Goal: Task Accomplishment & Management: Complete application form

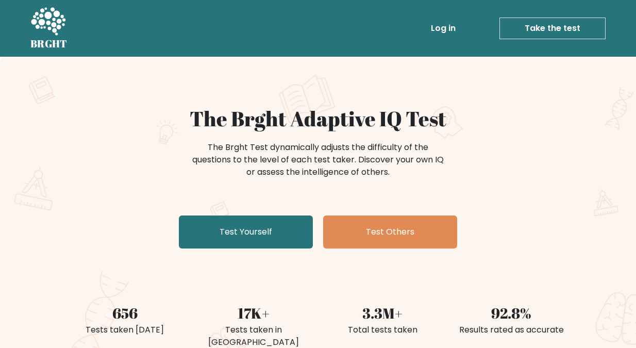
click at [542, 26] on link "Take the test" at bounding box center [552, 29] width 106 height 22
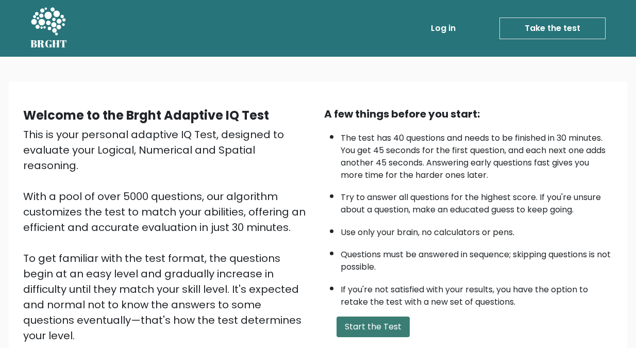
click at [365, 325] on button "Start the Test" at bounding box center [373, 326] width 73 height 21
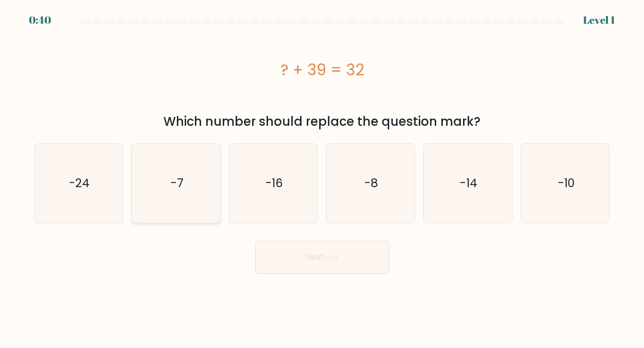
click at [177, 182] on text "-7" at bounding box center [177, 183] width 13 height 16
click at [322, 177] on input "b. -7" at bounding box center [322, 175] width 1 height 3
radio input "true"
click at [324, 255] on button "Next" at bounding box center [322, 257] width 134 height 33
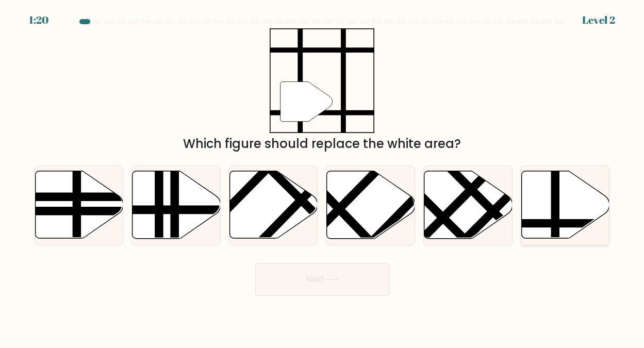
click at [530, 201] on icon at bounding box center [565, 205] width 88 height 68
click at [323, 177] on input "f." at bounding box center [322, 175] width 1 height 3
radio input "true"
click at [311, 280] on button "Next" at bounding box center [322, 279] width 134 height 33
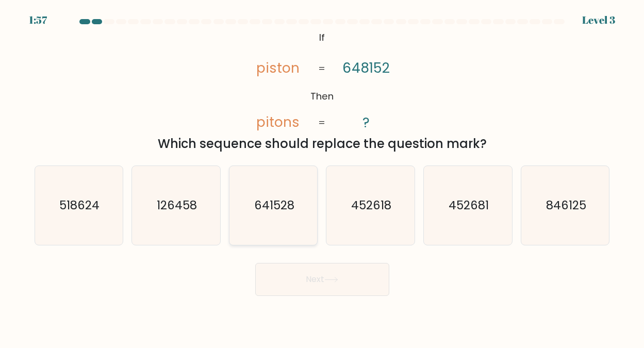
click at [272, 200] on text "641528" at bounding box center [274, 205] width 40 height 16
click at [322, 177] on input "c. 641528" at bounding box center [322, 175] width 1 height 3
radio input "true"
click at [331, 275] on button "Next" at bounding box center [322, 279] width 134 height 33
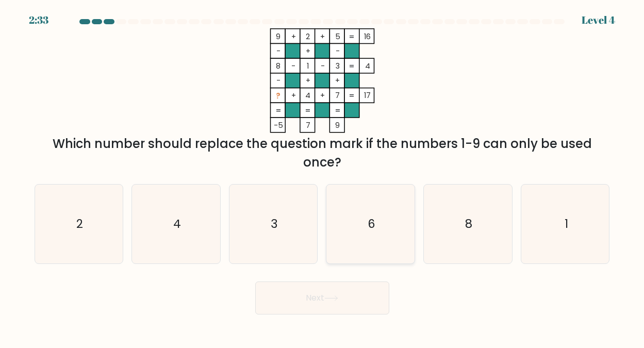
click at [374, 220] on text "6" at bounding box center [371, 223] width 8 height 16
click at [323, 177] on input "d. 6" at bounding box center [322, 175] width 1 height 3
radio input "true"
click at [321, 297] on button "Next" at bounding box center [322, 297] width 134 height 33
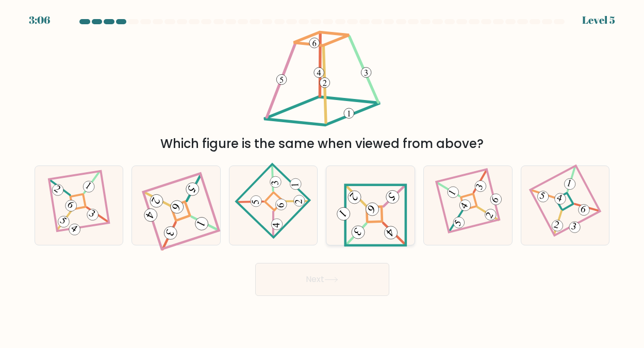
click at [379, 213] on icon at bounding box center [370, 205] width 73 height 63
click at [323, 177] on input "d." at bounding box center [322, 175] width 1 height 3
radio input "true"
click at [315, 276] on button "Next" at bounding box center [322, 279] width 134 height 33
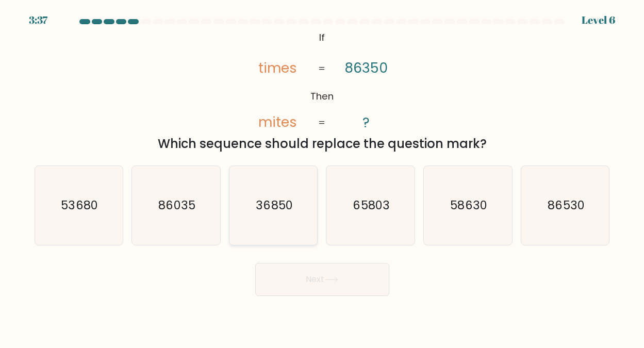
click at [272, 205] on text "36850" at bounding box center [274, 205] width 37 height 16
click at [322, 177] on input "c. 36850" at bounding box center [322, 175] width 1 height 3
radio input "true"
click at [313, 273] on button "Next" at bounding box center [322, 279] width 134 height 33
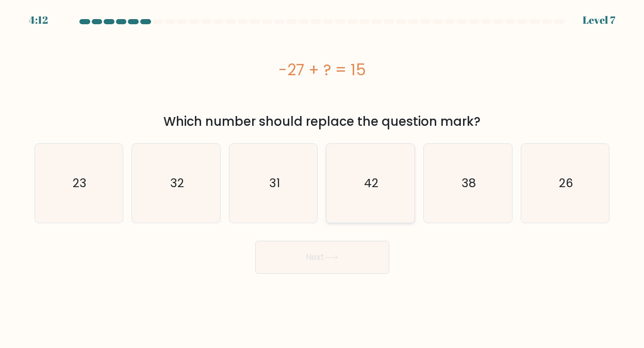
click at [374, 186] on text "42" at bounding box center [371, 183] width 14 height 16
click at [323, 177] on input "d. 42" at bounding box center [322, 175] width 1 height 3
radio input "true"
click at [316, 254] on button "Next" at bounding box center [322, 257] width 134 height 33
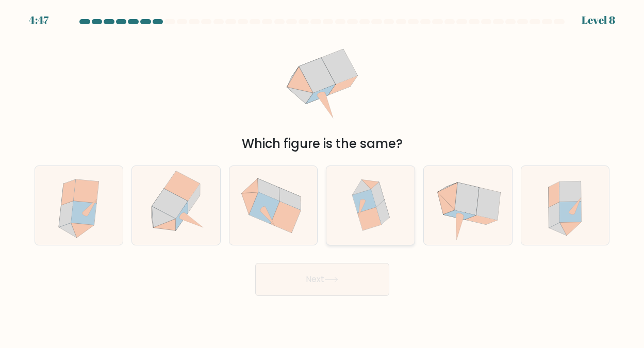
click at [371, 199] on icon at bounding box center [365, 200] width 24 height 23
click at [323, 177] on input "d." at bounding box center [322, 175] width 1 height 3
radio input "true"
click at [321, 277] on button "Next" at bounding box center [322, 279] width 134 height 33
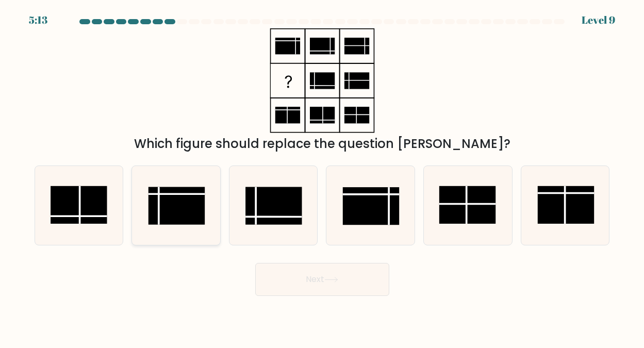
click at [174, 194] on line at bounding box center [176, 194] width 56 height 0
click at [322, 177] on input "b." at bounding box center [322, 175] width 1 height 3
radio input "true"
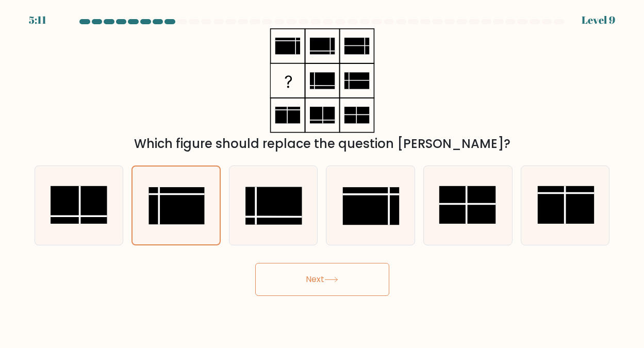
click at [318, 276] on button "Next" at bounding box center [322, 279] width 134 height 33
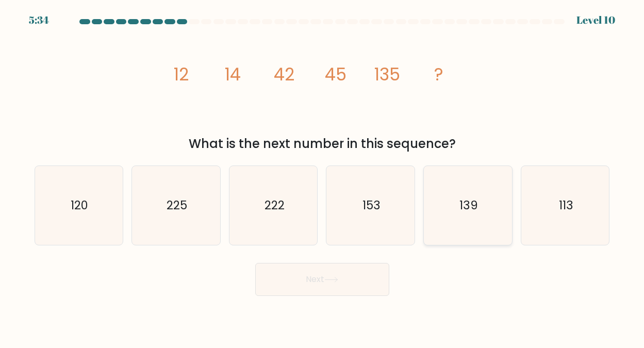
click at [468, 205] on text "139" at bounding box center [468, 205] width 19 height 16
click at [323, 177] on input "e. 139" at bounding box center [322, 175] width 1 height 3
radio input "true"
click at [317, 277] on button "Next" at bounding box center [322, 279] width 134 height 33
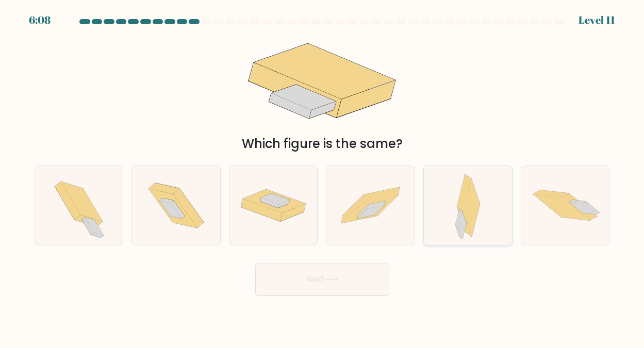
click at [469, 209] on icon at bounding box center [471, 207] width 16 height 57
click at [323, 177] on input "e." at bounding box center [322, 175] width 1 height 3
radio input "true"
click at [310, 279] on button "Next" at bounding box center [322, 279] width 134 height 33
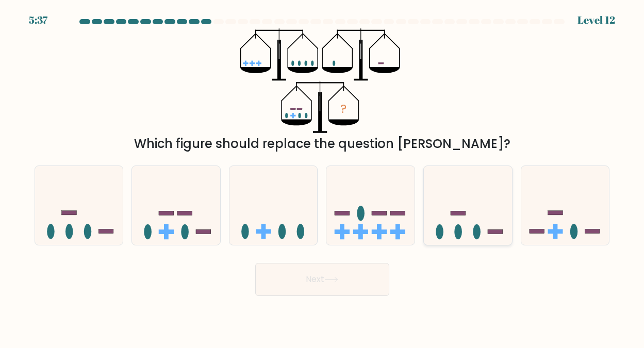
click at [452, 221] on icon at bounding box center [468, 205] width 88 height 73
click at [323, 177] on input "e." at bounding box center [322, 175] width 1 height 3
radio input "true"
click at [319, 275] on button "Next" at bounding box center [322, 279] width 134 height 33
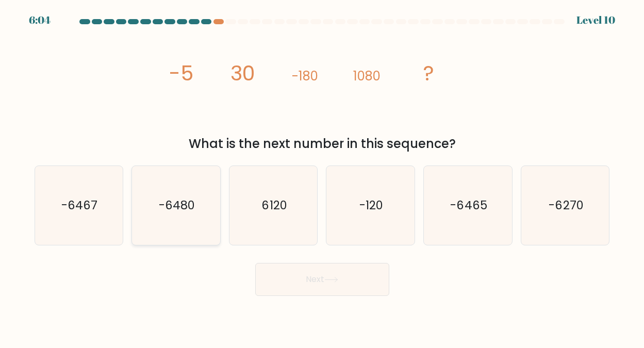
click at [185, 202] on text "-6480" at bounding box center [177, 205] width 36 height 16
click at [322, 177] on input "b. -6480" at bounding box center [322, 175] width 1 height 3
radio input "true"
click at [317, 276] on button "Next" at bounding box center [322, 279] width 134 height 33
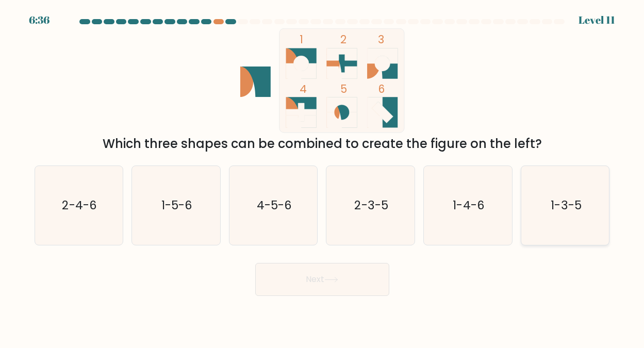
click at [568, 205] on text "1-3-5" at bounding box center [565, 205] width 30 height 16
click at [323, 177] on input "f. 1-3-5" at bounding box center [322, 175] width 1 height 3
radio input "true"
click at [318, 277] on button "Next" at bounding box center [322, 279] width 134 height 33
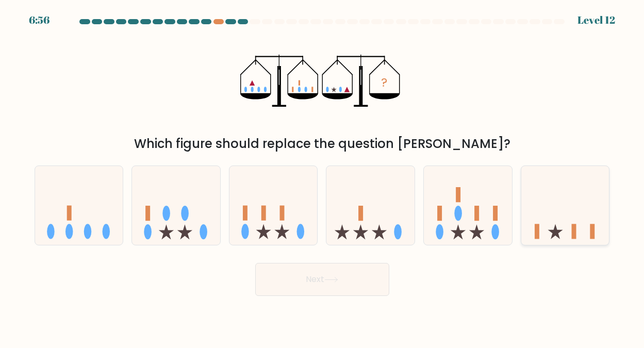
click at [552, 216] on icon at bounding box center [565, 205] width 88 height 73
click at [323, 177] on input "f." at bounding box center [322, 175] width 1 height 3
radio input "true"
click at [318, 279] on button "Next" at bounding box center [322, 279] width 134 height 33
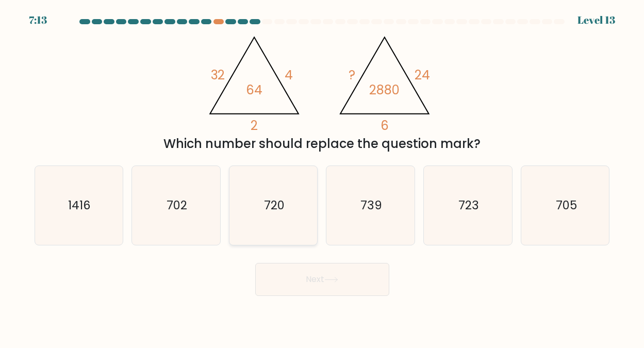
click at [282, 188] on icon "720" at bounding box center [273, 205] width 79 height 79
click at [322, 177] on input "c. 720" at bounding box center [322, 175] width 1 height 3
radio input "true"
click at [322, 273] on button "Next" at bounding box center [322, 279] width 134 height 33
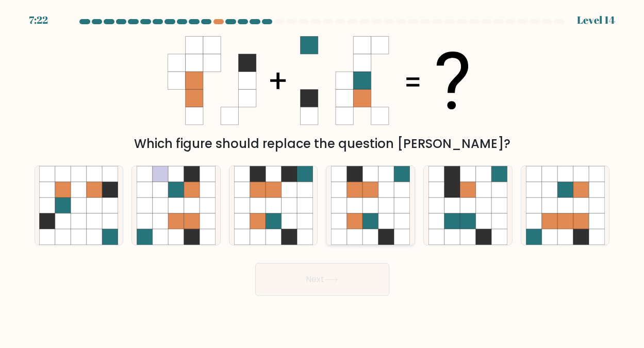
click at [378, 196] on icon at bounding box center [385, 188] width 15 height 15
click at [323, 177] on input "d." at bounding box center [322, 175] width 1 height 3
radio input "true"
click at [314, 275] on button "Next" at bounding box center [322, 279] width 134 height 33
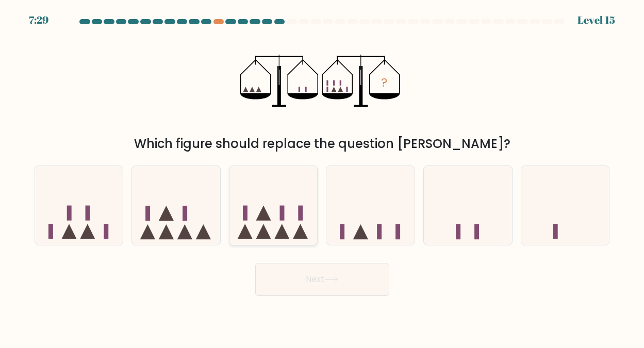
click at [268, 204] on icon at bounding box center [273, 205] width 88 height 73
click at [322, 177] on input "c." at bounding box center [322, 175] width 1 height 3
radio input "true"
click at [310, 276] on button "Next" at bounding box center [322, 279] width 134 height 33
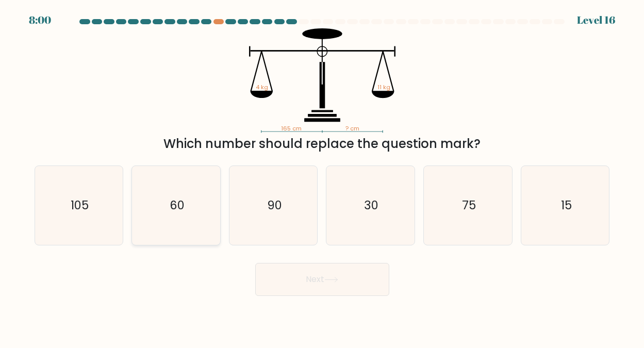
click at [177, 206] on text "60" at bounding box center [177, 205] width 15 height 16
click at [322, 177] on input "b. 60" at bounding box center [322, 175] width 1 height 3
radio input "true"
click at [311, 279] on button "Next" at bounding box center [322, 279] width 134 height 33
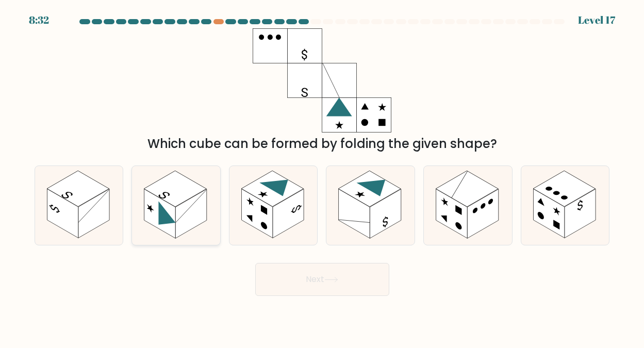
click at [184, 193] on rect at bounding box center [175, 189] width 62 height 36
click at [322, 177] on input "b." at bounding box center [322, 175] width 1 height 3
radio input "true"
click at [312, 275] on button "Next" at bounding box center [322, 279] width 134 height 33
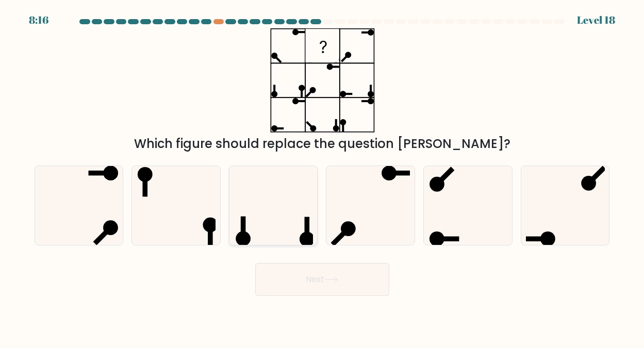
click at [297, 210] on icon at bounding box center [273, 205] width 79 height 79
click at [322, 177] on input "c." at bounding box center [322, 175] width 1 height 3
radio input "true"
click at [322, 276] on button "Next" at bounding box center [322, 279] width 134 height 33
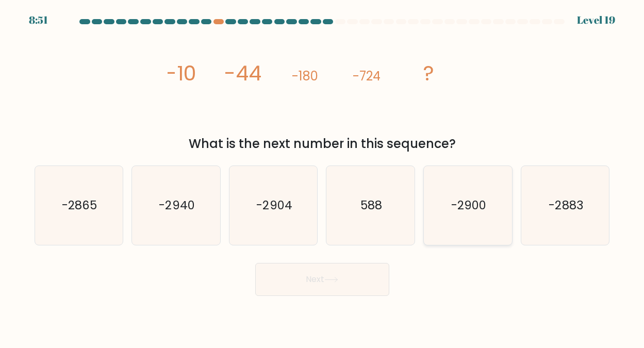
click at [454, 197] on text "-2900" at bounding box center [468, 205] width 35 height 16
click at [323, 177] on input "e. -2900" at bounding box center [322, 175] width 1 height 3
radio input "true"
click at [318, 274] on button "Next" at bounding box center [322, 279] width 134 height 33
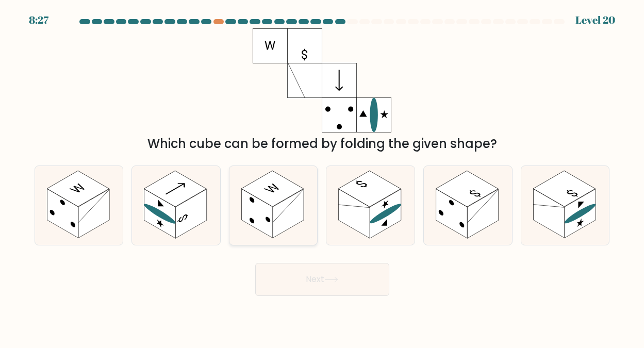
click at [262, 199] on rect at bounding box center [272, 189] width 62 height 36
click at [322, 177] on input "c." at bounding box center [322, 175] width 1 height 3
radio input "true"
click at [308, 276] on button "Next" at bounding box center [322, 279] width 134 height 33
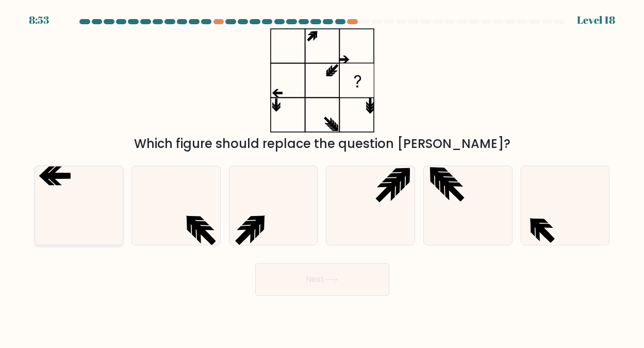
click at [55, 176] on icon at bounding box center [59, 175] width 21 height 5
click at [322, 176] on input "a." at bounding box center [322, 175] width 1 height 3
radio input "true"
click at [318, 276] on button "Next" at bounding box center [322, 279] width 134 height 33
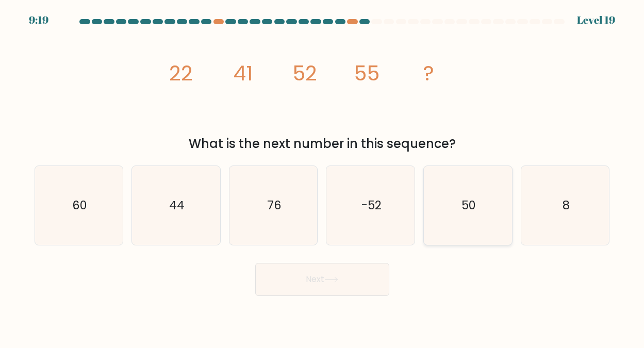
click at [466, 201] on text "50" at bounding box center [468, 205] width 14 height 16
click at [323, 177] on input "e. 50" at bounding box center [322, 175] width 1 height 3
radio input "true"
click at [313, 279] on button "Next" at bounding box center [322, 279] width 134 height 33
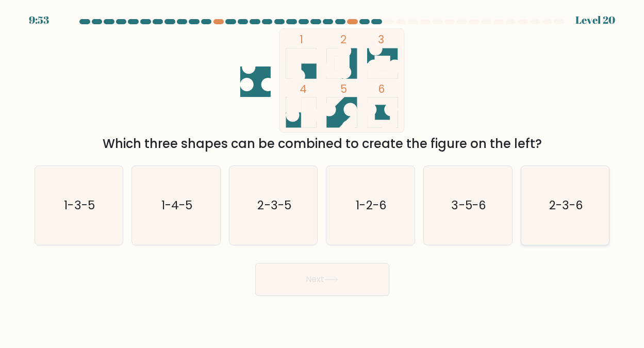
click at [563, 206] on text "2-3-6" at bounding box center [566, 205] width 34 height 16
click at [323, 177] on input "f. 2-3-6" at bounding box center [322, 175] width 1 height 3
radio input "true"
click at [321, 274] on button "Next" at bounding box center [322, 279] width 134 height 33
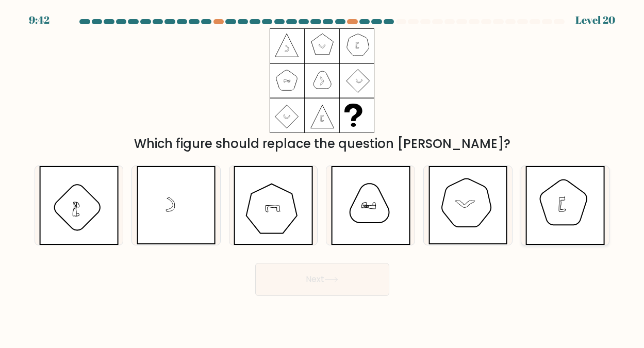
click at [557, 191] on icon at bounding box center [564, 205] width 79 height 79
click at [323, 177] on input "f." at bounding box center [322, 175] width 1 height 3
radio input "true"
click at [312, 279] on button "Next" at bounding box center [322, 279] width 134 height 33
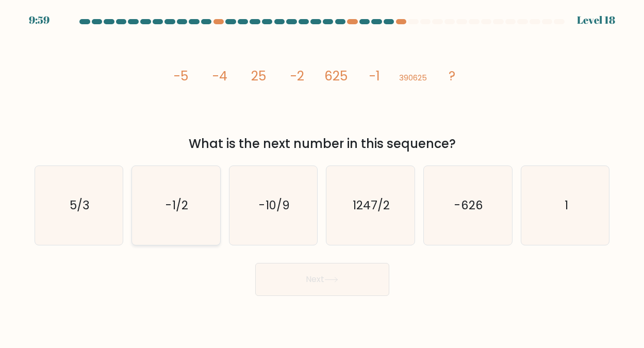
click at [180, 207] on text "-1/2" at bounding box center [177, 205] width 22 height 16
click at [322, 177] on input "b. -1/2" at bounding box center [322, 175] width 1 height 3
radio input "true"
click at [310, 277] on button "Next" at bounding box center [322, 279] width 134 height 33
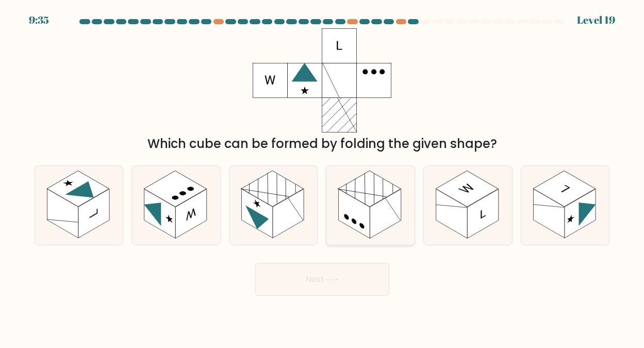
click at [368, 187] on rect at bounding box center [370, 189] width 62 height 36
click at [323, 177] on input "d." at bounding box center [322, 175] width 1 height 3
radio input "true"
click at [321, 277] on button "Next" at bounding box center [322, 279] width 134 height 33
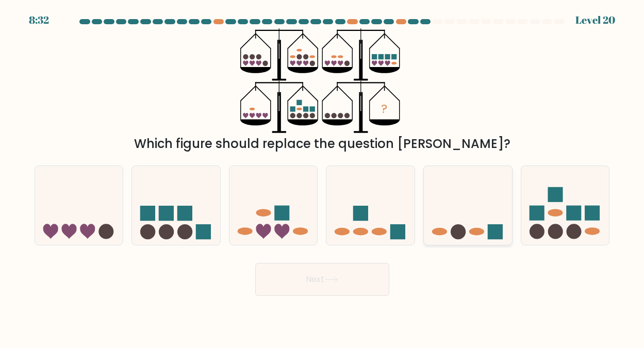
click at [460, 227] on circle at bounding box center [457, 231] width 15 height 15
click at [323, 177] on input "e." at bounding box center [322, 175] width 1 height 3
radio input "true"
click at [309, 276] on button "Next" at bounding box center [322, 279] width 134 height 33
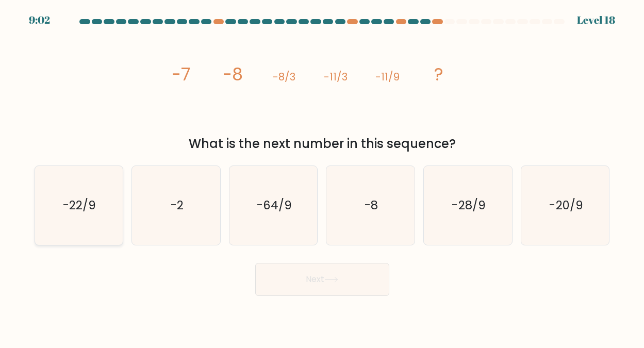
drag, startPoint x: 87, startPoint y: 206, endPoint x: 109, endPoint y: 228, distance: 31.7
click at [86, 206] on text "-22/9" at bounding box center [79, 205] width 33 height 16
click at [313, 277] on button "Next" at bounding box center [322, 279] width 134 height 33
click at [72, 200] on text "-22/9" at bounding box center [79, 205] width 33 height 16
click at [322, 177] on input "a. -22/9" at bounding box center [322, 175] width 1 height 3
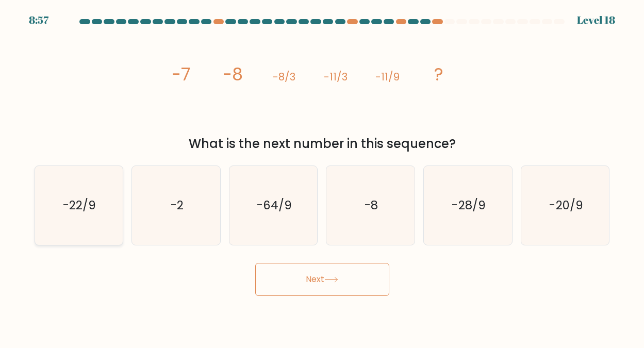
radio input "true"
click at [315, 276] on button "Next" at bounding box center [322, 279] width 134 height 33
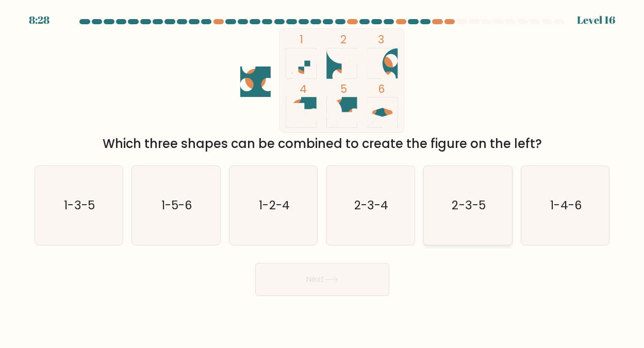
click at [464, 204] on text "2-3-5" at bounding box center [468, 205] width 34 height 16
click at [323, 177] on input "e. 2-3-5" at bounding box center [322, 175] width 1 height 3
radio input "true"
click at [319, 274] on button "Next" at bounding box center [322, 279] width 134 height 33
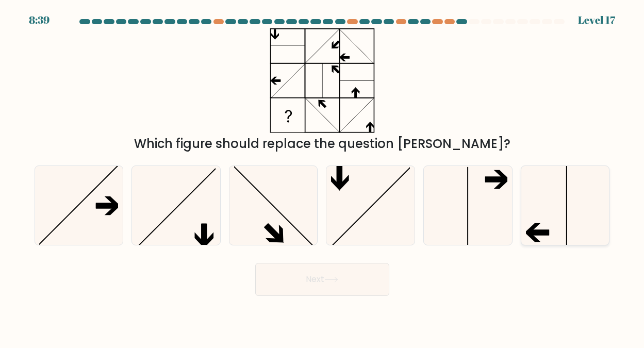
click at [551, 206] on icon at bounding box center [565, 205] width 79 height 79
click at [323, 177] on input "f." at bounding box center [322, 175] width 1 height 3
radio input "true"
click at [324, 276] on button "Next" at bounding box center [322, 279] width 134 height 33
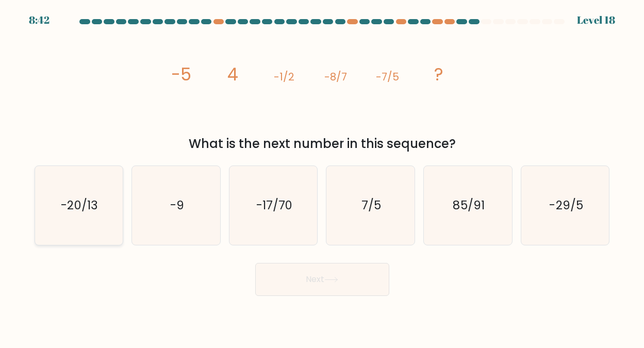
click at [78, 205] on text "-20/13" at bounding box center [79, 205] width 37 height 16
click at [322, 177] on input "a. -20/13" at bounding box center [322, 175] width 1 height 3
radio input "true"
click at [323, 275] on button "Next" at bounding box center [322, 279] width 134 height 33
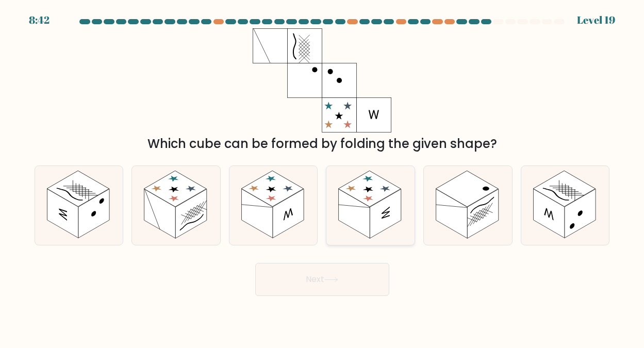
click at [370, 193] on rect at bounding box center [370, 189] width 62 height 36
click at [323, 177] on input "d." at bounding box center [322, 175] width 1 height 3
radio input "true"
click at [319, 276] on button "Next" at bounding box center [322, 279] width 134 height 33
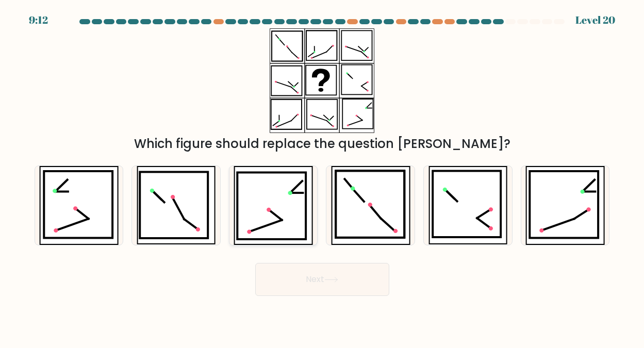
click at [272, 190] on icon at bounding box center [271, 205] width 69 height 66
click at [322, 177] on input "c." at bounding box center [322, 175] width 1 height 3
radio input "true"
click at [336, 277] on icon at bounding box center [331, 280] width 14 height 6
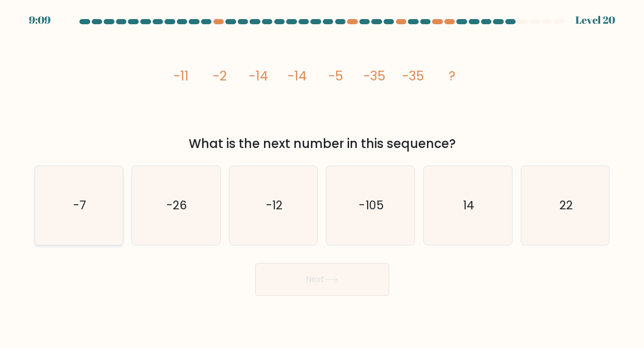
click at [88, 203] on icon "-7" at bounding box center [78, 205] width 79 height 79
click at [322, 177] on input "a. -7" at bounding box center [322, 175] width 1 height 3
radio input "true"
click at [306, 277] on button "Next" at bounding box center [322, 279] width 134 height 33
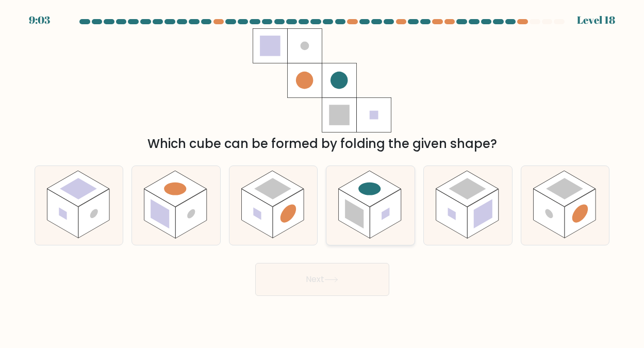
click at [376, 192] on circle at bounding box center [369, 188] width 31 height 18
click at [323, 177] on input "d." at bounding box center [322, 175] width 1 height 3
radio input "true"
click at [321, 280] on button "Next" at bounding box center [322, 279] width 134 height 33
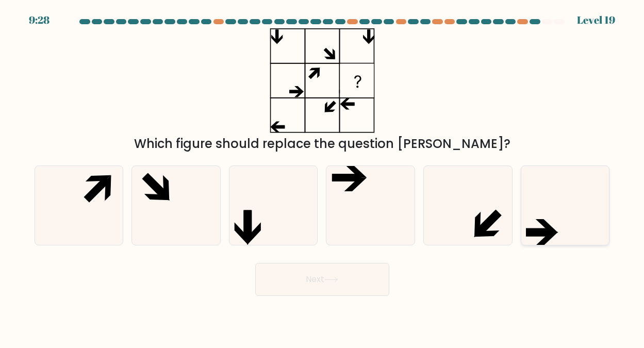
drag, startPoint x: 542, startPoint y: 213, endPoint x: 537, endPoint y: 210, distance: 6.7
click at [539, 211] on icon at bounding box center [565, 205] width 79 height 79
click at [323, 177] on input "f." at bounding box center [322, 175] width 1 height 3
radio input "true"
click at [328, 281] on icon at bounding box center [331, 280] width 14 height 6
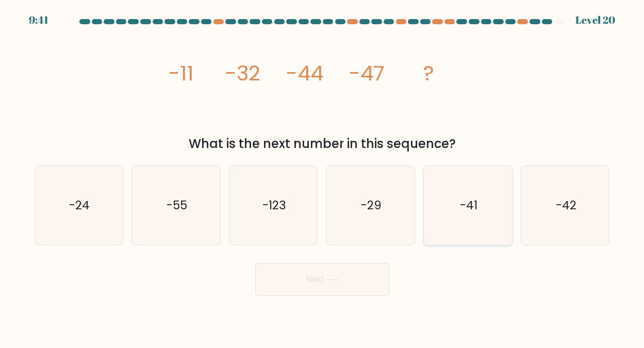
click at [473, 201] on text "-41" at bounding box center [469, 205] width 18 height 16
click at [323, 177] on input "e. -41" at bounding box center [322, 175] width 1 height 3
radio input "true"
click at [323, 276] on button "Next" at bounding box center [322, 279] width 134 height 33
click at [296, 273] on button "Next" at bounding box center [322, 279] width 134 height 33
